Goal: Task Accomplishment & Management: Manage account settings

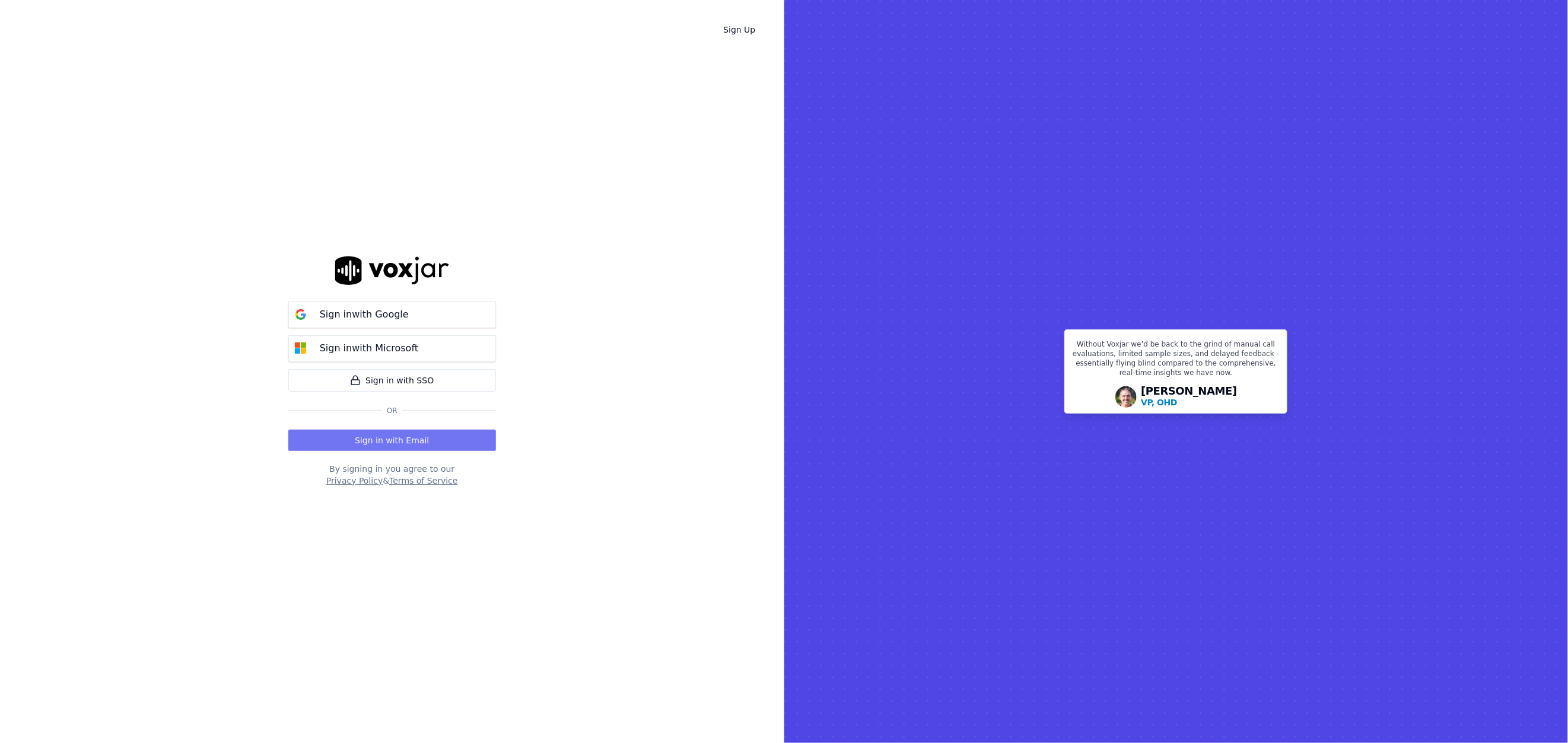
click at [388, 441] on button "Sign in with Email" at bounding box center [391, 440] width 208 height 22
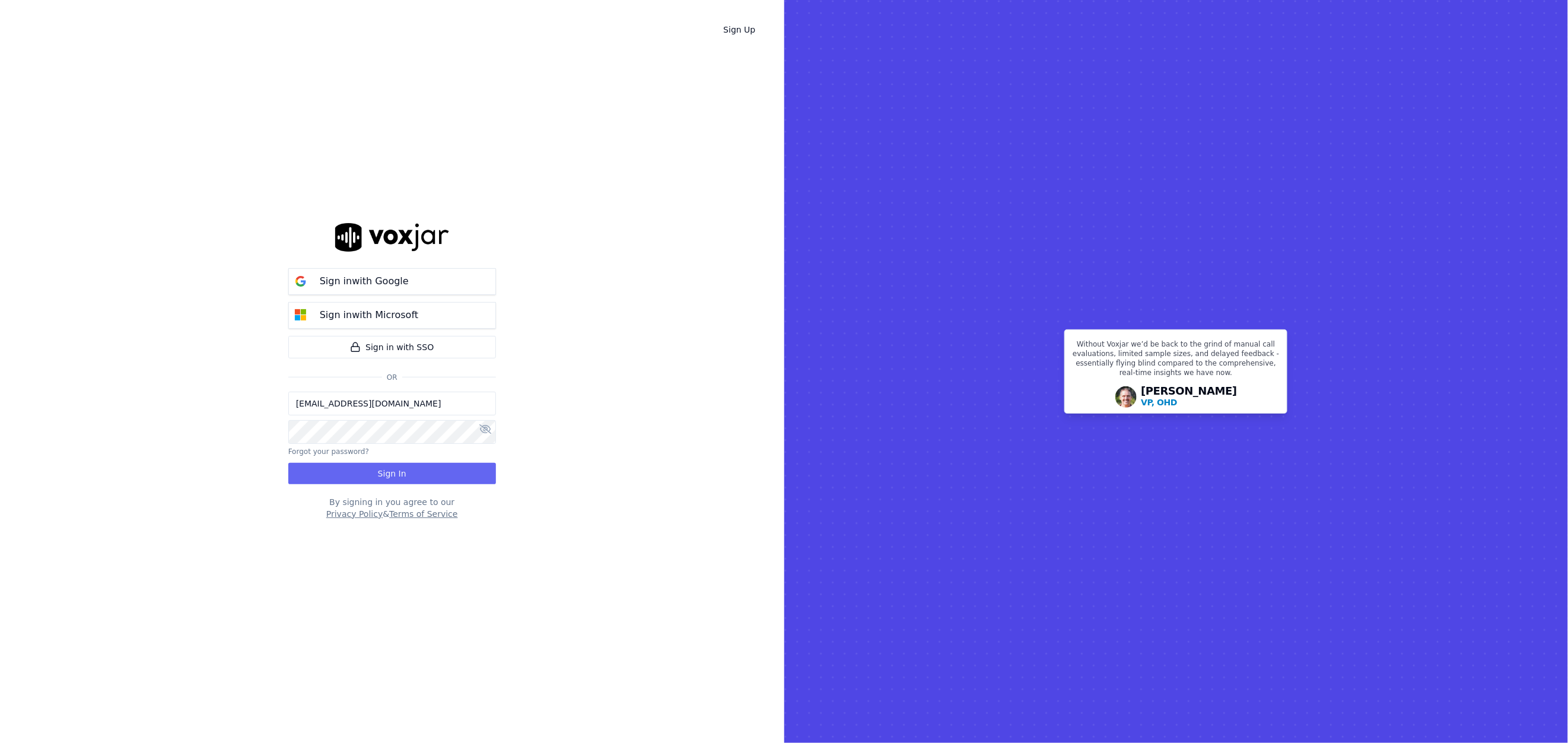
click at [370, 487] on div "Sign in with Google Sign in with Microsoft Sign in with SSO [PERSON_NAME] [PERS…" at bounding box center [391, 371] width 208 height 704
click at [374, 476] on button "Sign In" at bounding box center [391, 473] width 208 height 22
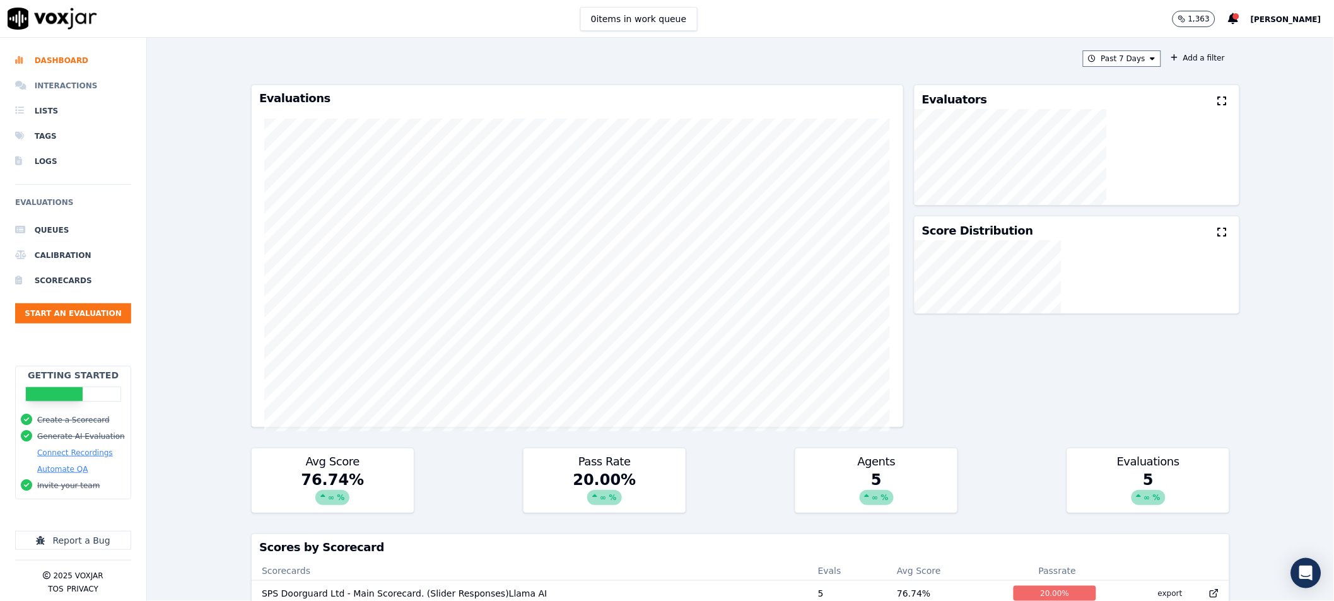
click at [45, 85] on li "Interactions" at bounding box center [73, 85] width 116 height 25
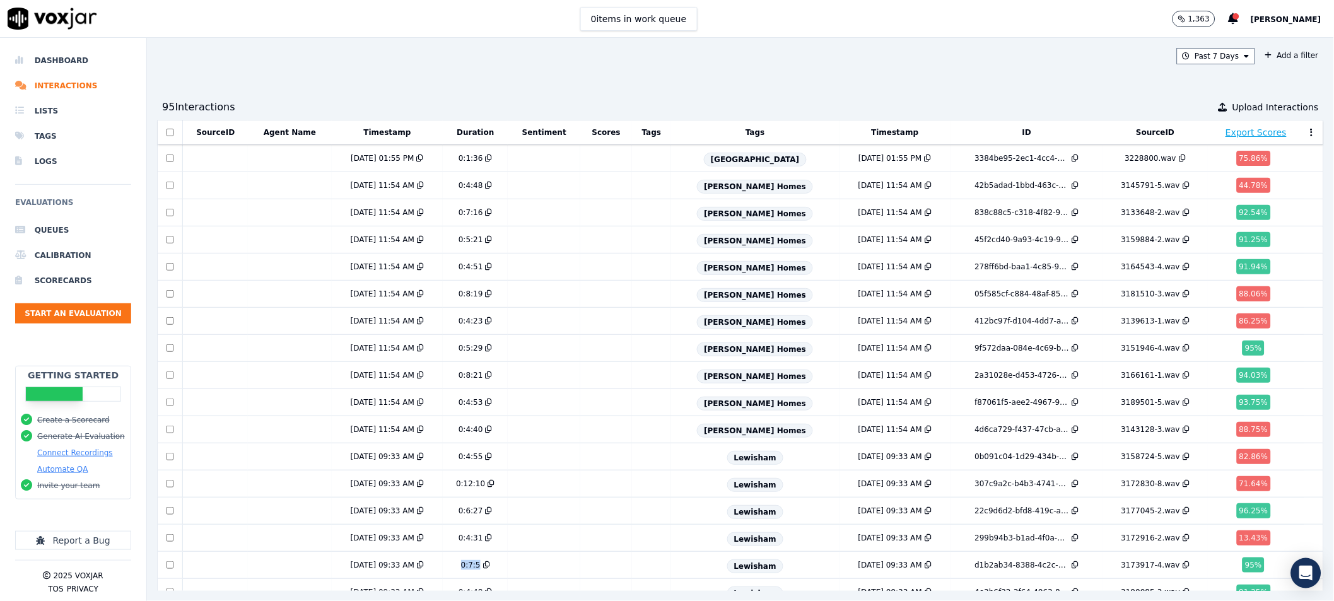
drag, startPoint x: 427, startPoint y: 571, endPoint x: 648, endPoint y: 573, distance: 220.7
click at [648, 573] on div "Past 7 Days Add a filter 95 Interaction s Upload Interactions SourceID Agent Na…" at bounding box center [740, 319] width 1187 height 563
click at [1310, 133] on icon at bounding box center [1311, 132] width 3 height 9
click at [1233, 149] on button "Edit Columns" at bounding box center [1275, 154] width 85 height 20
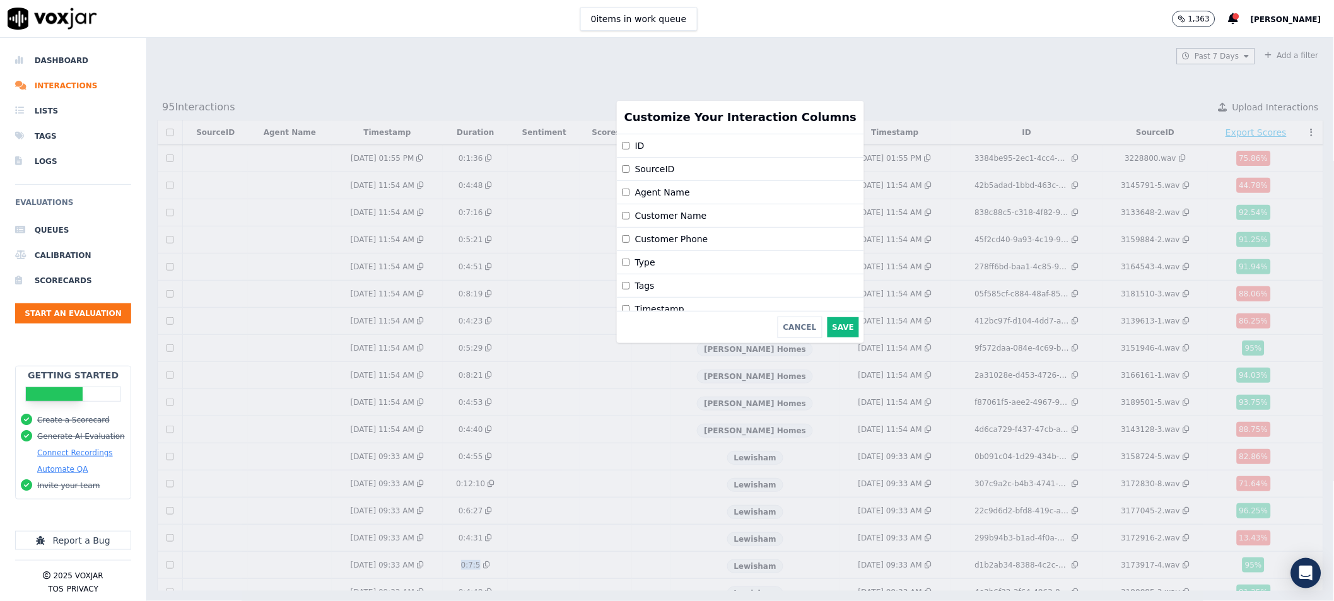
click at [637, 192] on label "Agent Name" at bounding box center [662, 192] width 55 height 13
click at [827, 323] on button "Save" at bounding box center [843, 327] width 32 height 20
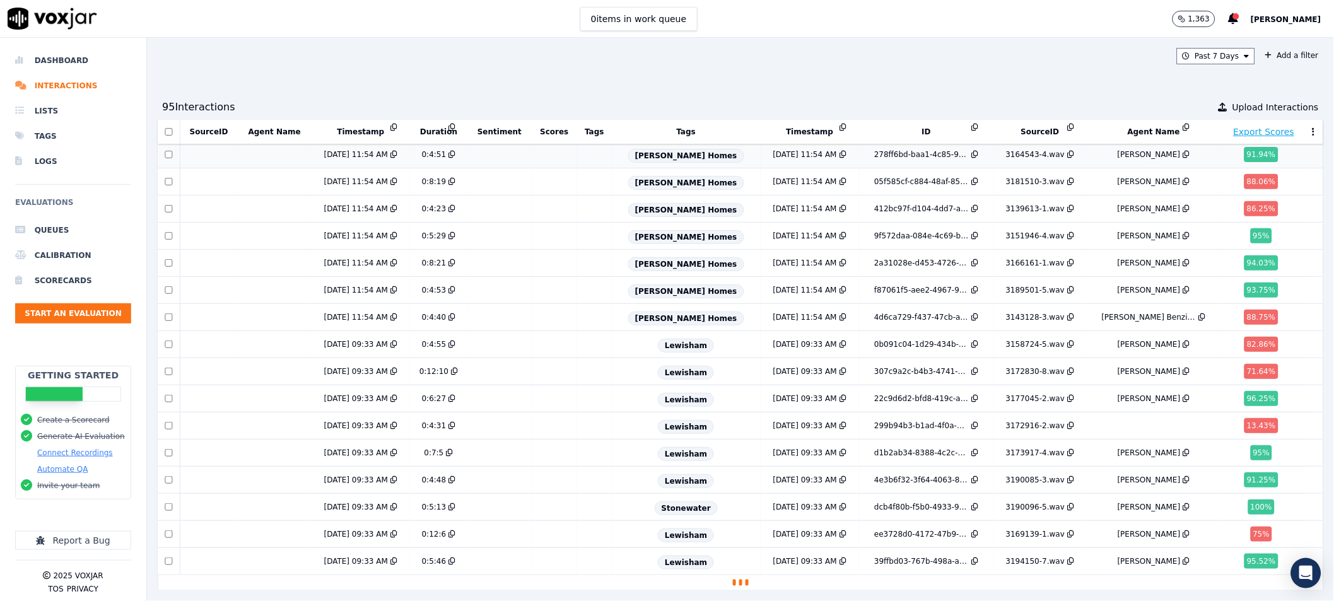
scroll to position [157, 0]
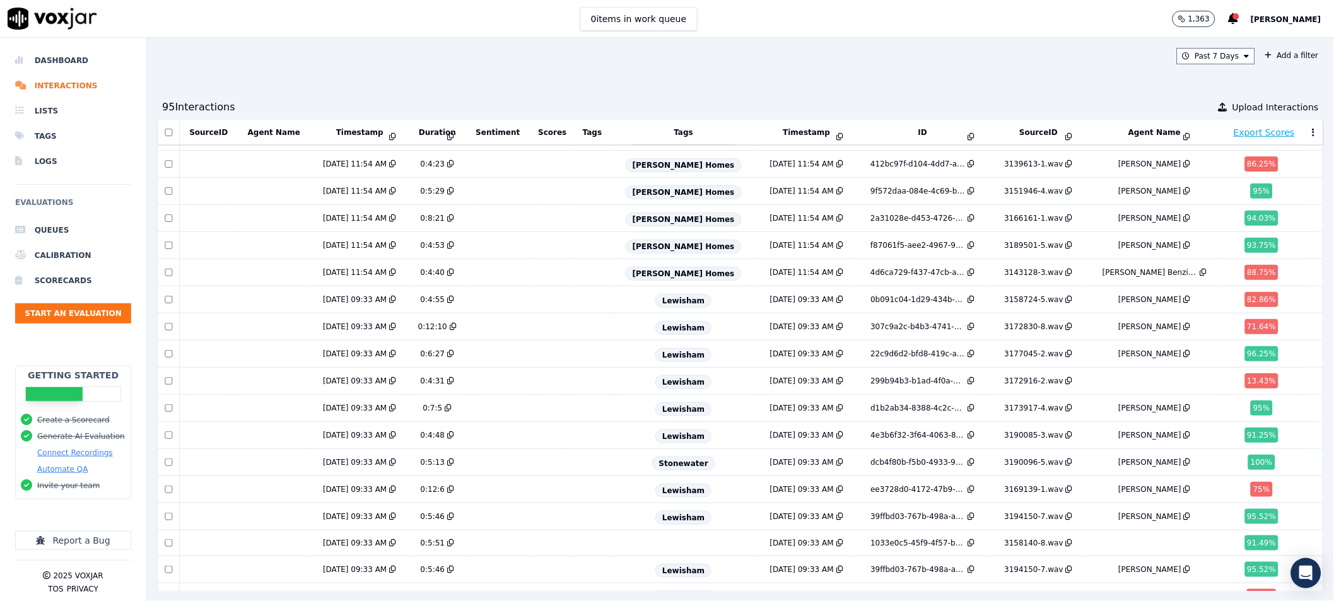
click at [1307, 129] on button at bounding box center [1313, 132] width 13 height 19
click at [1242, 151] on button "Edit Columns" at bounding box center [1277, 154] width 85 height 20
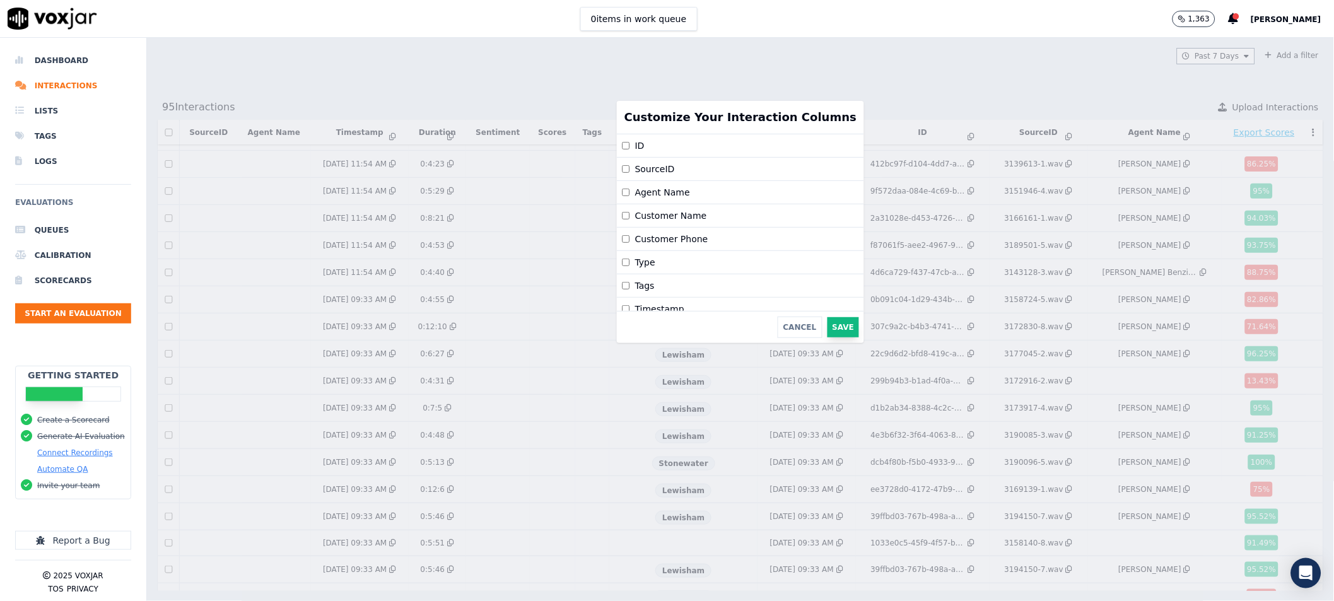
click at [827, 324] on button "Save" at bounding box center [843, 327] width 32 height 20
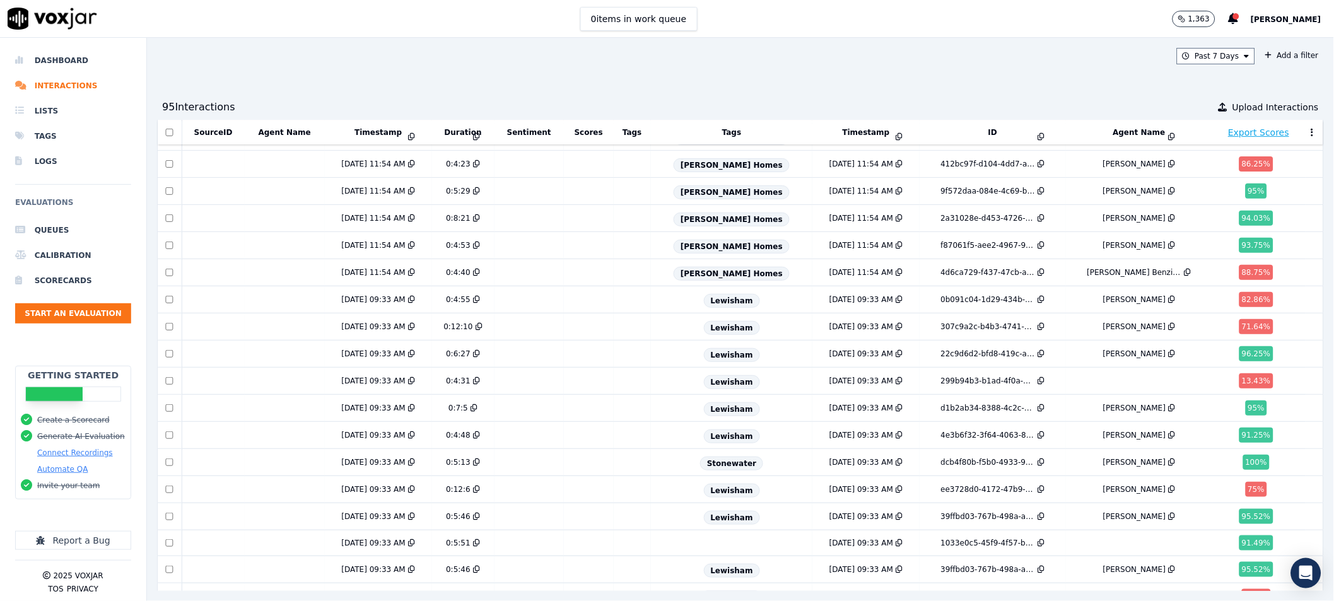
click at [1306, 132] on button at bounding box center [1312, 132] width 13 height 19
click at [1239, 149] on button "Edit Columns" at bounding box center [1275, 154] width 85 height 20
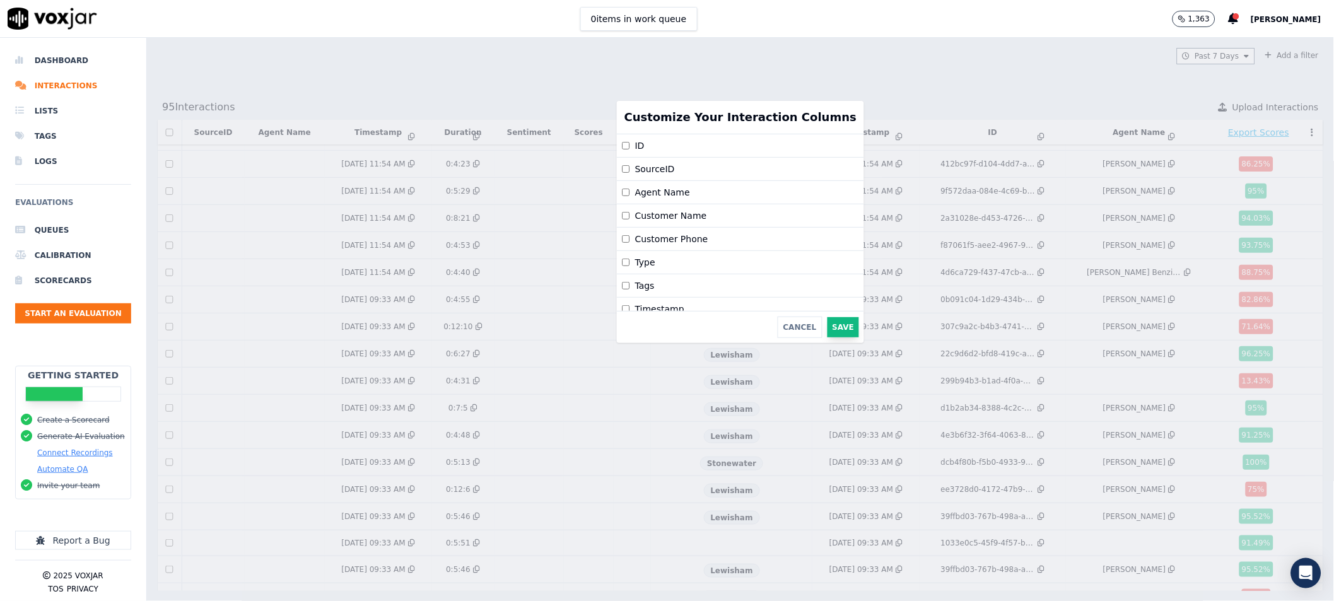
click at [827, 334] on button "Save" at bounding box center [843, 327] width 32 height 20
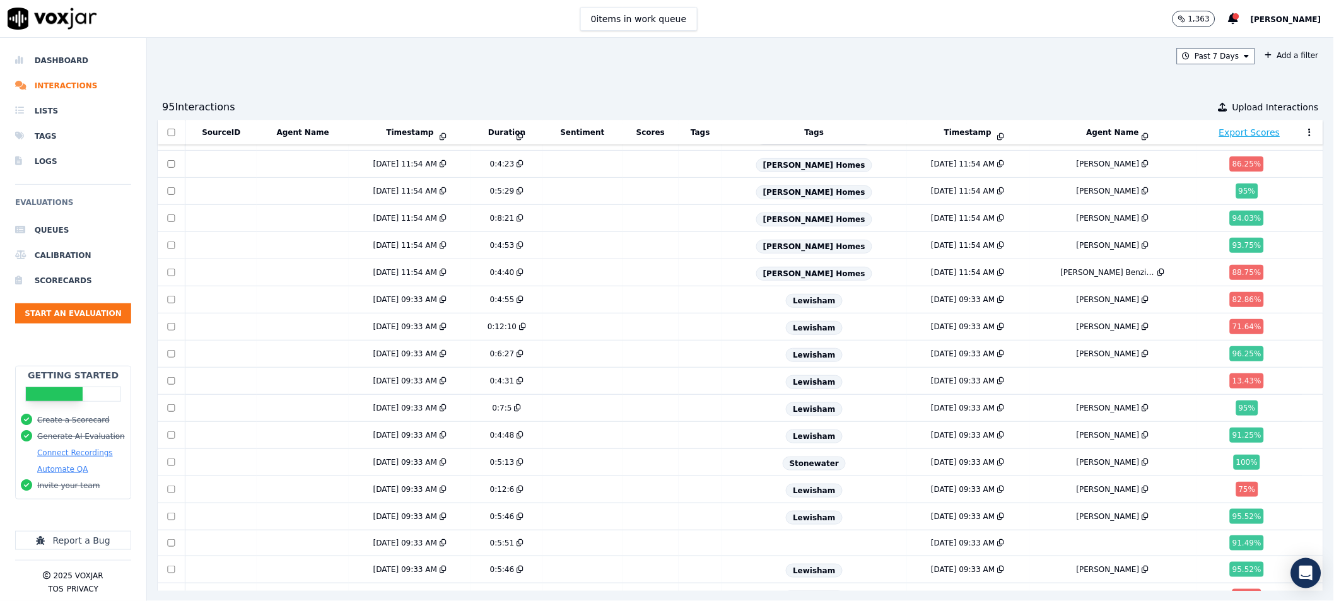
click at [1303, 131] on button at bounding box center [1309, 132] width 13 height 19
click at [1231, 151] on button "Edit Columns" at bounding box center [1273, 154] width 85 height 20
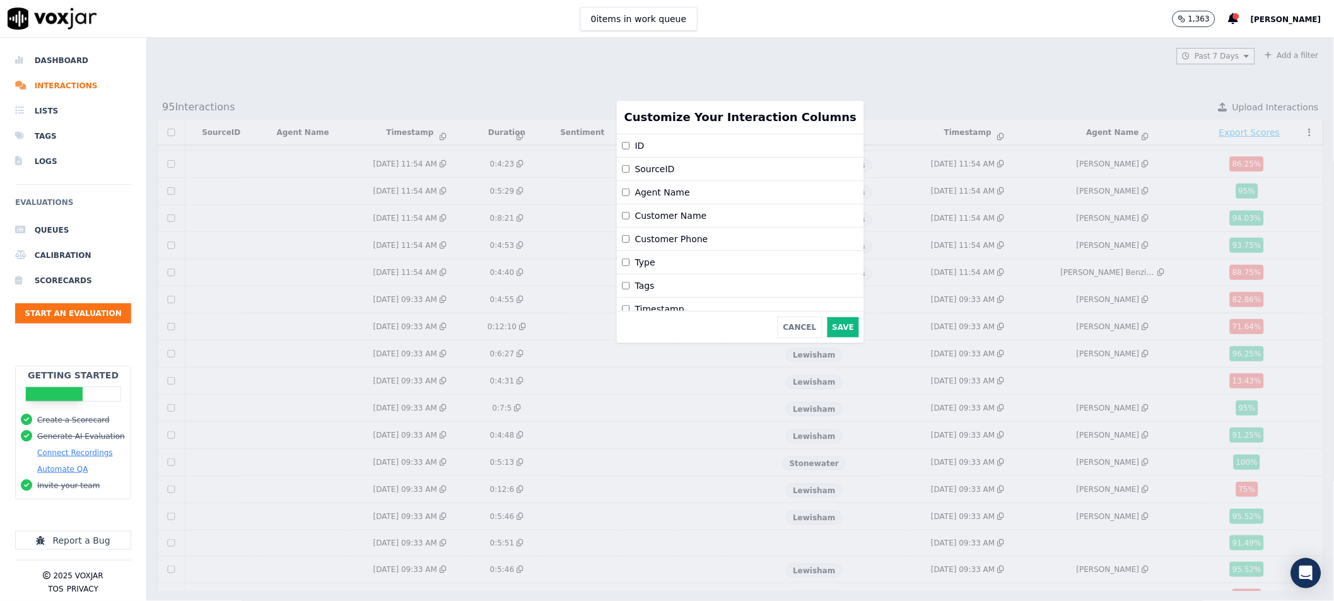
scroll to position [94, 0]
click at [827, 328] on button "Save" at bounding box center [843, 327] width 32 height 20
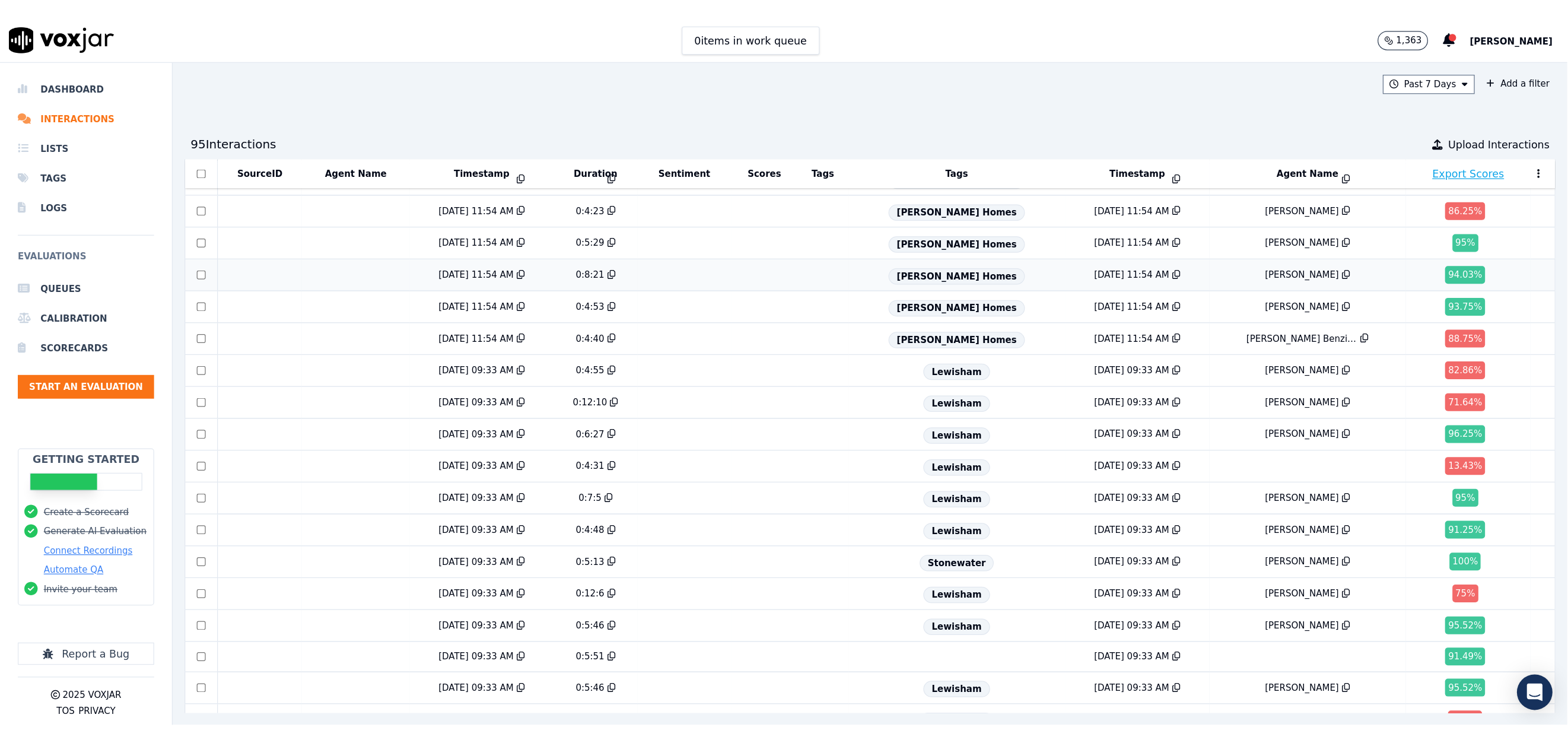
scroll to position [0, 0]
